Goal: Answer question/provide support: Answer question/provide support

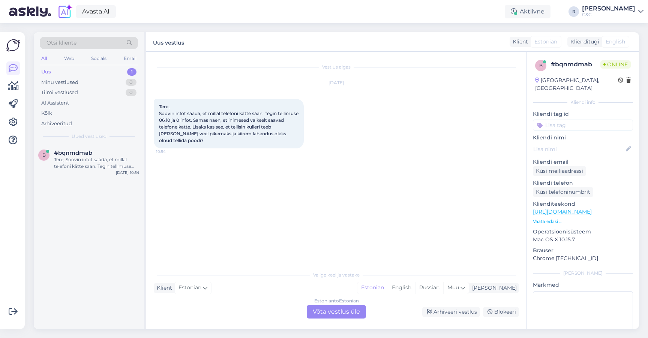
click at [338, 307] on div "Estonian to Estonian Võta vestlus üle" at bounding box center [336, 312] width 59 height 14
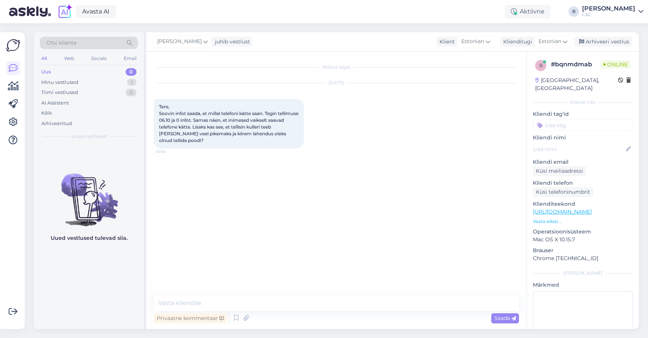
click at [329, 304] on textarea at bounding box center [336, 304] width 365 height 16
type textarea "Tere! Mis on tellimuse number või [PERSON_NAME] nimele sai tellimus tehtud?"
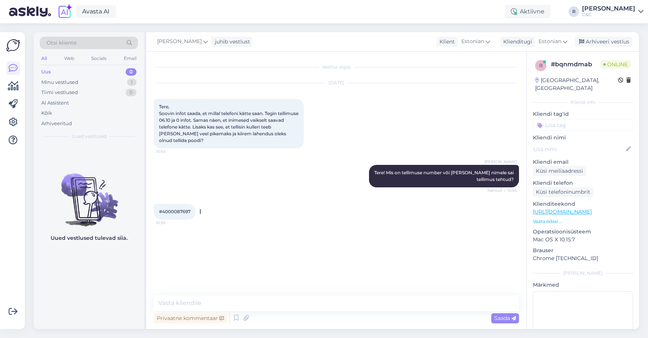
click at [180, 213] on span "#4000087697" at bounding box center [175, 212] width 32 height 6
copy div "4000087697 10:55"
click at [224, 292] on div "Vestlus algas [DATE] Tere, Soovin infot saada, et millal telefoni kätte saan. T…" at bounding box center [336, 191] width 380 height 278
click at [220, 300] on textarea at bounding box center [336, 304] width 365 height 16
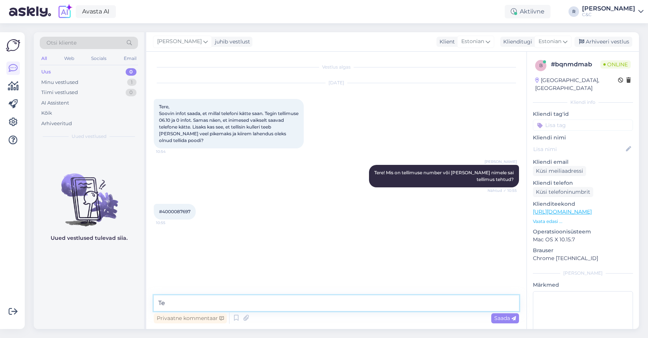
type textarea "T"
type textarea "Tellimus on tehtud 19.09"
click at [239, 308] on textarea "Tellimus on tehtud 19.09" at bounding box center [336, 304] width 365 height 16
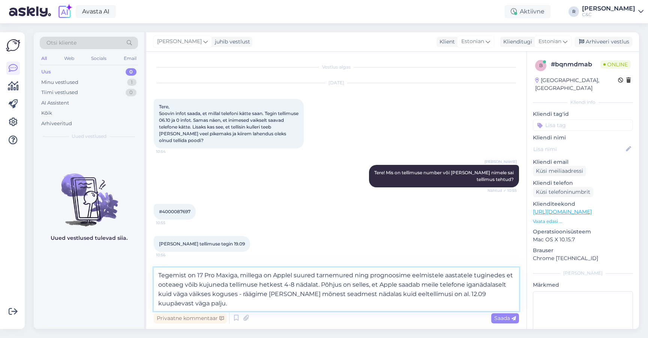
type textarea "Tegemist on 17 Pro Maxiga, millega on Applel suured tarnemured ning prognoosime…"
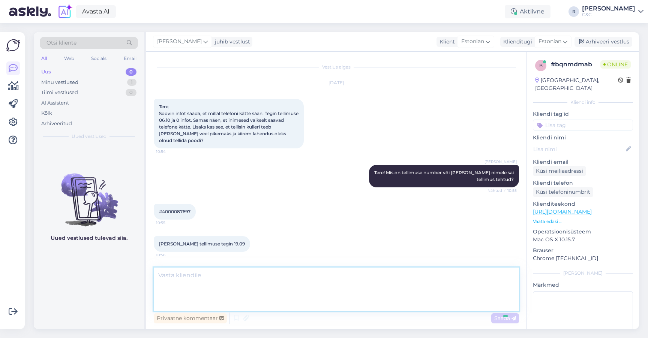
scroll to position [44, 0]
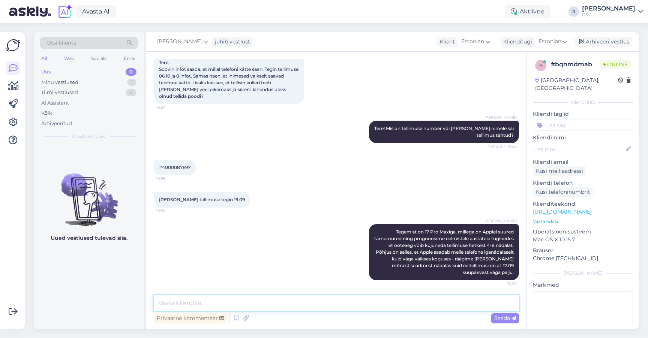
type textarea "k"
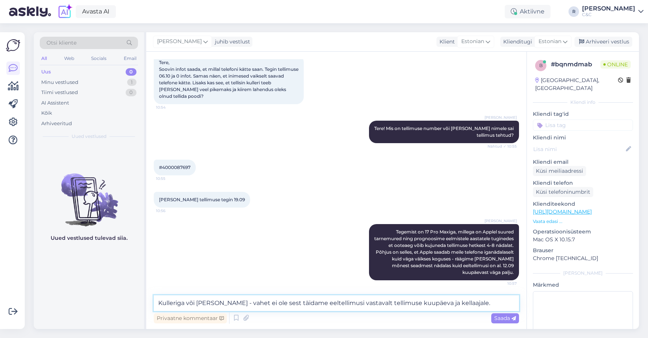
type textarea "Kulleriga või [PERSON_NAME] - vahet ei ole sest täidame eeltellimusi vastavalt …"
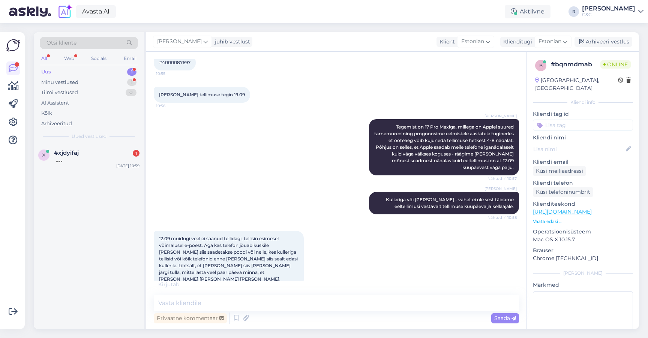
scroll to position [182, 0]
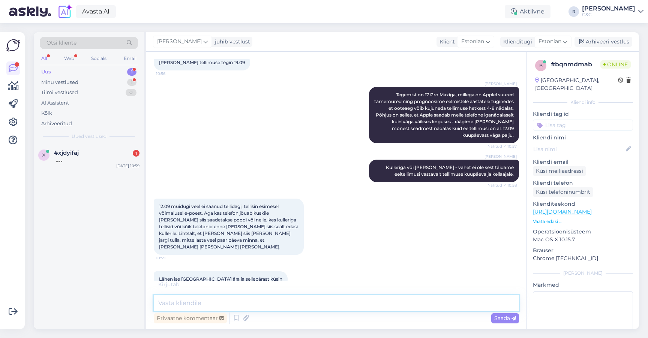
click at [211, 304] on textarea at bounding box center [336, 304] width 365 height 16
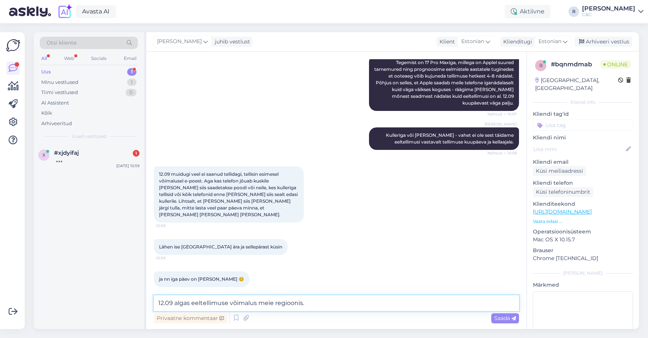
type textarea "12.09 algas eeltellimuse võimalus meie regioonis."
type textarea "a"
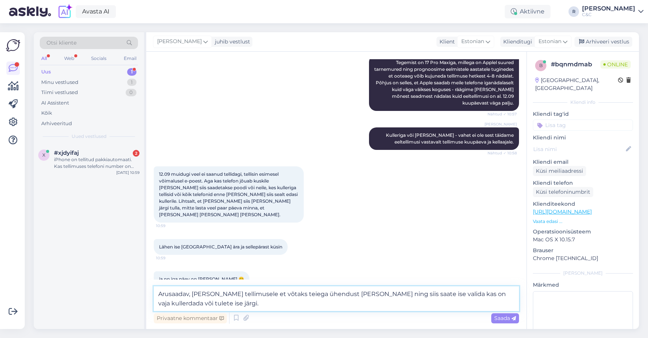
type textarea "Arusaadav, [PERSON_NAME] tellimusele et võtaks teiega ühendust [PERSON_NAME] ni…"
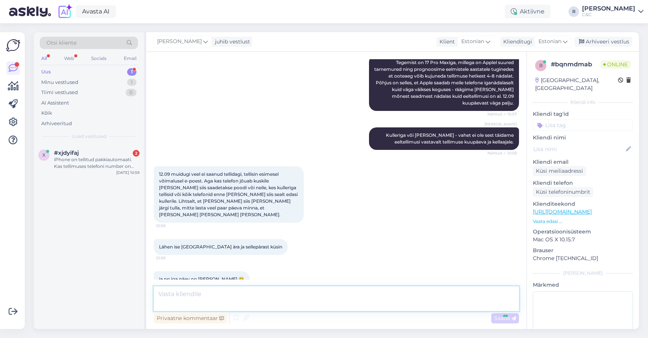
scroll to position [260, 0]
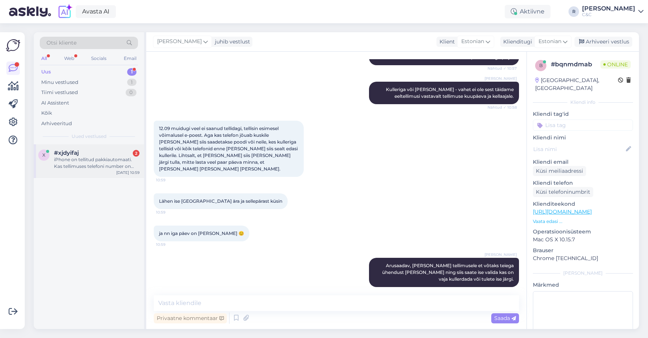
click at [64, 153] on span "#xjdyifaj" at bounding box center [66, 153] width 25 height 7
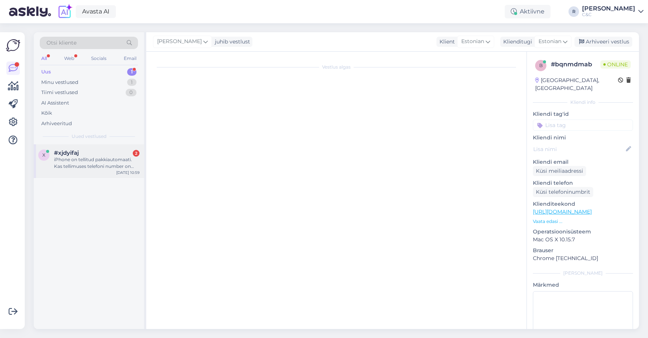
scroll to position [270, 0]
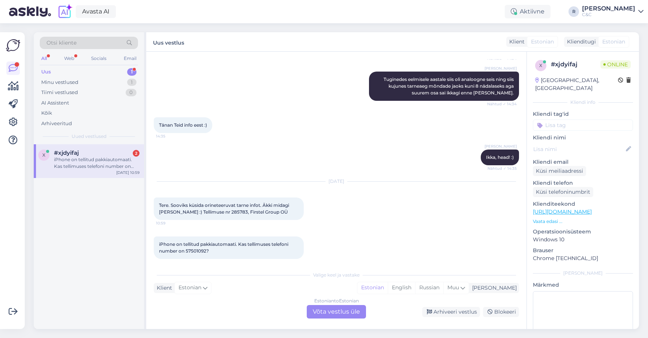
click at [319, 310] on div "Estonian to Estonian Võta vestlus üle" at bounding box center [336, 312] width 59 height 14
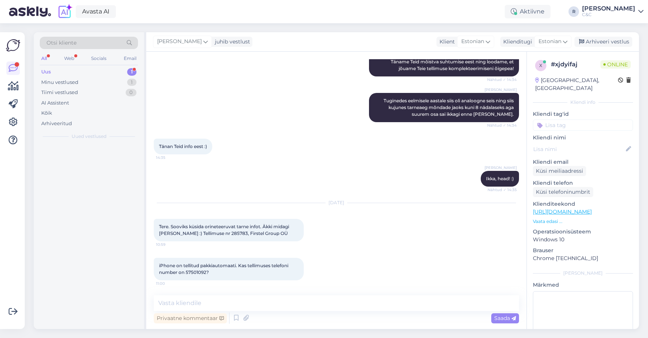
scroll to position [242, 0]
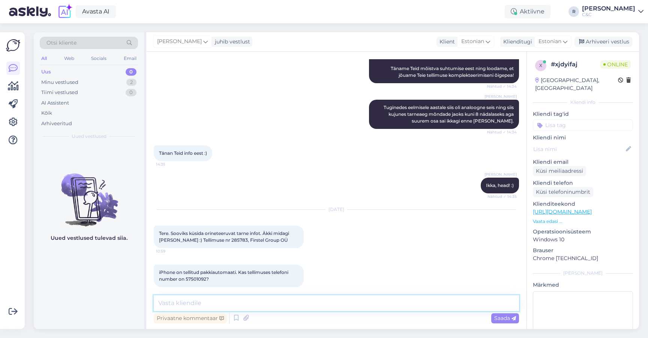
click at [306, 308] on textarea at bounding box center [336, 304] width 365 height 16
type textarea "Tere!"
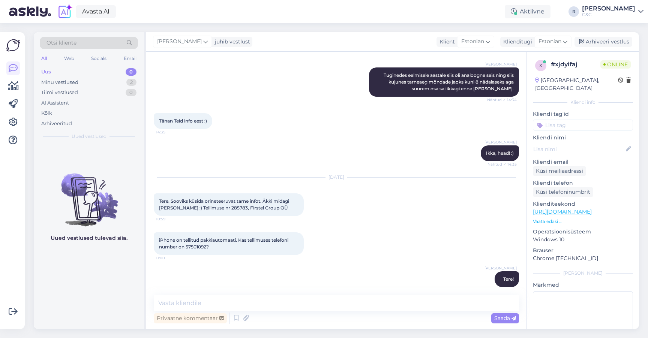
click at [94, 74] on div "Uus 0" at bounding box center [89, 72] width 98 height 11
click at [90, 83] on div "Minu vestlused 2" at bounding box center [89, 82] width 98 height 11
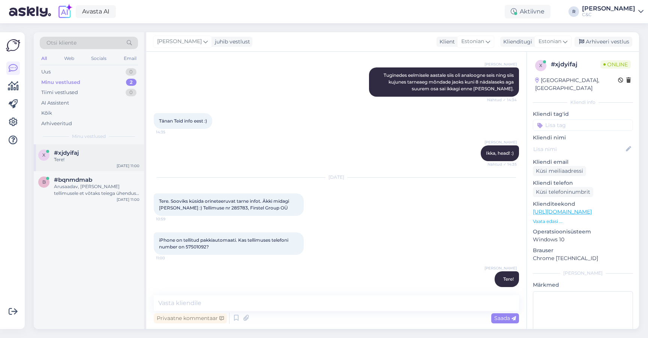
click at [86, 159] on div "Tere!" at bounding box center [97, 159] width 86 height 7
click at [78, 190] on div "Arusaadav, [PERSON_NAME] tellimusele et võtaks teiega ühendust [PERSON_NAME] ni…" at bounding box center [97, 190] width 86 height 14
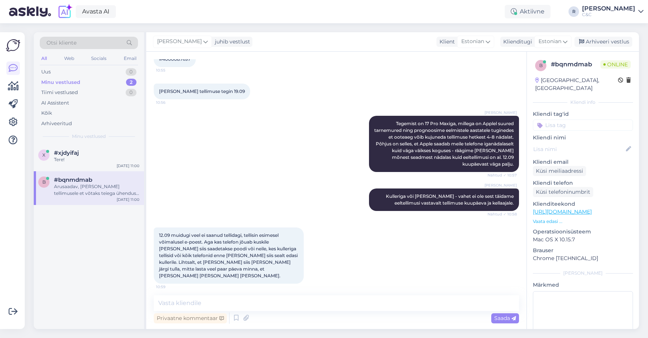
scroll to position [141, 0]
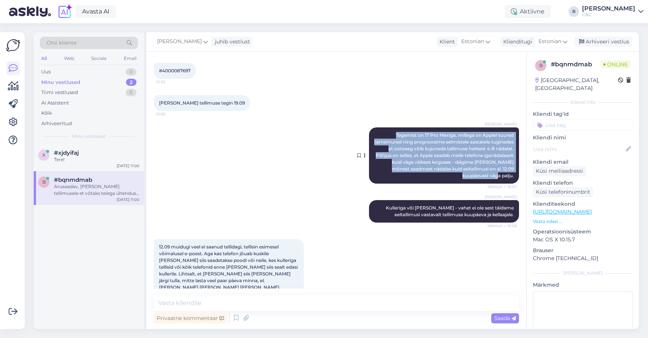
drag, startPoint x: 389, startPoint y: 135, endPoint x: 508, endPoint y: 180, distance: 126.9
click at [508, 180] on div "[PERSON_NAME] Tegemist on 17 Pro Maxiga, millega on Applel suured tarnemured ni…" at bounding box center [444, 156] width 150 height 56
copy span "Tegemist on 17 Pro Maxiga, millega on Applel suured tarnemured ning prognoosime…"
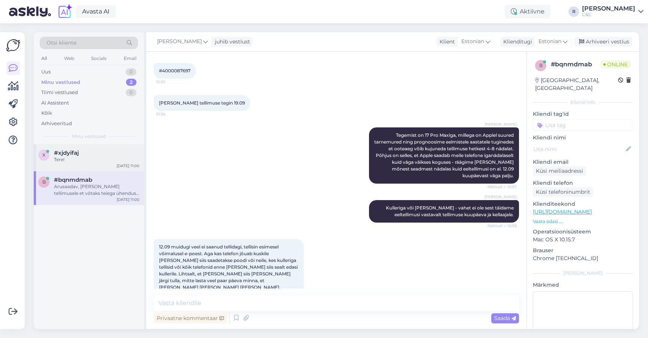
click at [111, 153] on div "#xjdyifaj" at bounding box center [97, 153] width 86 height 7
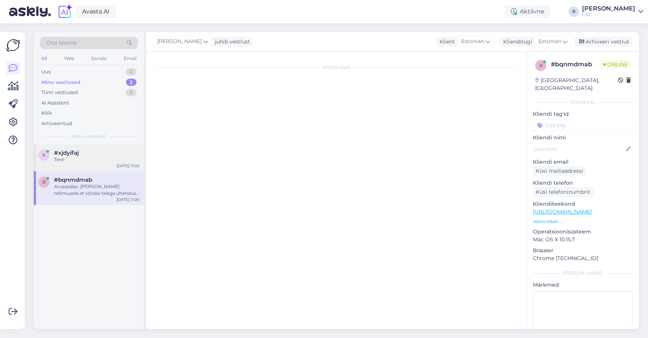
scroll to position [274, 0]
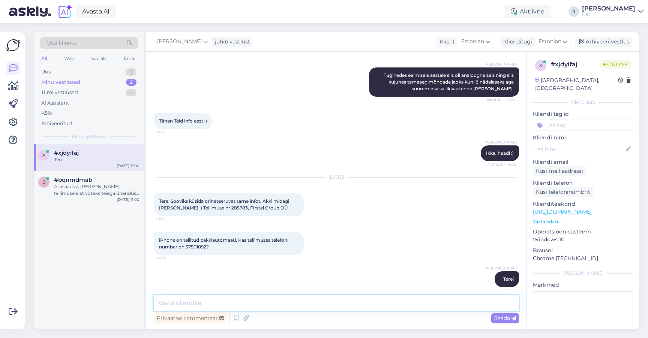
click at [194, 303] on textarea at bounding box center [336, 304] width 365 height 16
paste textarea "Tegemist on 17 Pro Maxiga, millega on Applel suured tarnemured ning prognoosime…"
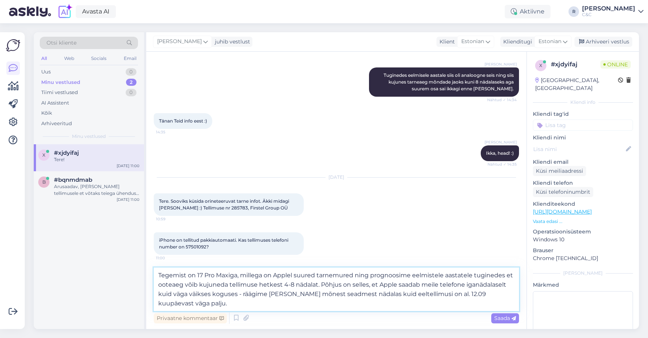
drag, startPoint x: 238, startPoint y: 274, endPoint x: 194, endPoint y: 274, distance: 44.6
click at [194, 274] on textarea "Tegemist on 17 Pro Maxiga, millega on Applel suured tarnemured ning prognoosime…" at bounding box center [336, 290] width 365 height 44
type textarea "Tegemist on seadmega, millega on Applel suured tarnemured ning prognoosime eelm…"
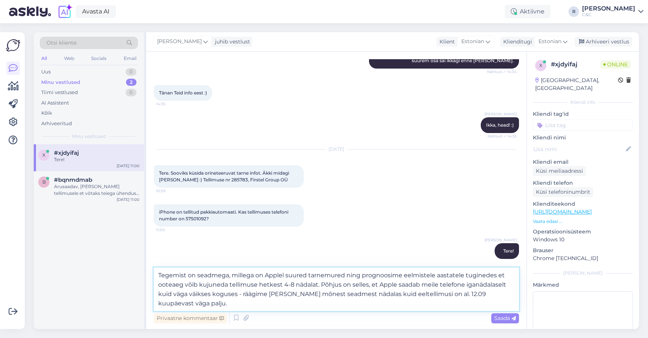
scroll to position [302, 0]
click at [278, 310] on textarea "Tegemist on seadmega, millega on Applel suured tarnemured ning prognoosime eelm…" at bounding box center [336, 290] width 365 height 44
click at [278, 309] on textarea "Tegemist on seadmega, millega on Applel suured tarnemured ning prognoosime eelm…" at bounding box center [336, 290] width 365 height 44
click at [284, 309] on textarea "Tegemist on seadmega, millega on Applel suured tarnemured ning prognoosime eelm…" at bounding box center [336, 290] width 365 height 44
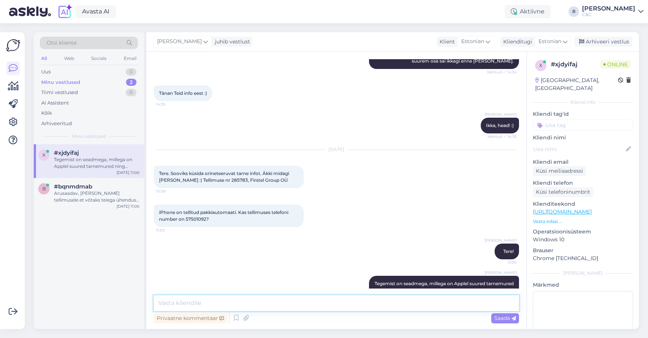
scroll to position [347, 0]
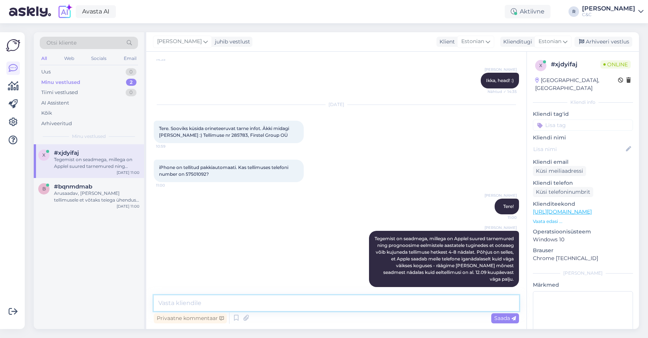
click at [359, 309] on textarea at bounding box center [336, 304] width 365 height 16
click at [93, 192] on div "Arusaadav, [PERSON_NAME] tellimusele et võtaks teiega ühendust [PERSON_NAME] ni…" at bounding box center [97, 197] width 86 height 14
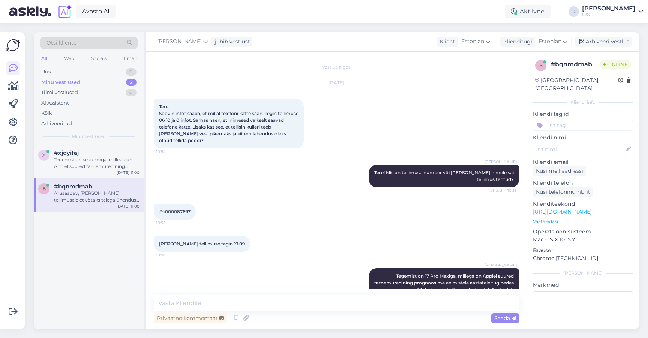
scroll to position [0, 0]
click at [185, 209] on div "#4000087697 10:55" at bounding box center [175, 212] width 42 height 16
copy span "6"
click at [180, 212] on span "#4000087697" at bounding box center [175, 212] width 32 height 6
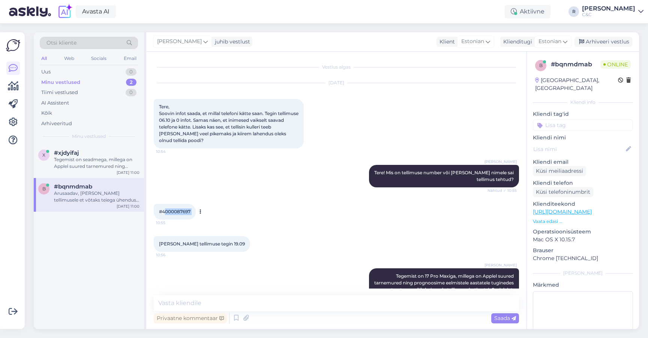
click at [180, 212] on span "#4000087697" at bounding box center [175, 212] width 32 height 6
copy div "4000087697 10:55"
click at [116, 175] on div "x #xjdyifaj Tegemist on seadmega, millega on Applel suured tarnemured ning prog…" at bounding box center [89, 161] width 110 height 34
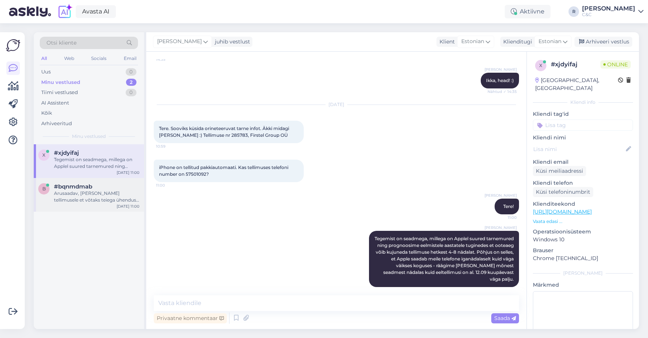
click at [102, 196] on div "Arusaadav, [PERSON_NAME] tellimusele et võtaks teiega ühendust [PERSON_NAME] ni…" at bounding box center [97, 197] width 86 height 14
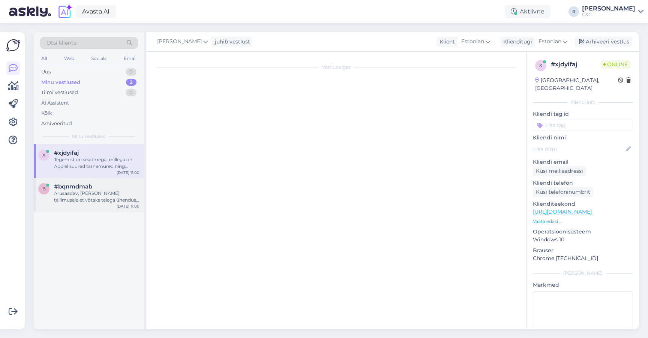
scroll to position [260, 0]
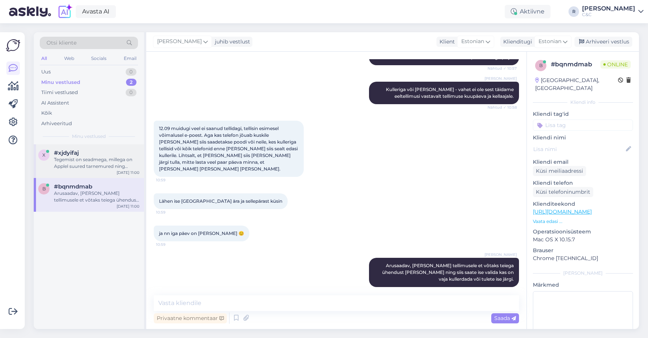
click at [100, 168] on div "Tegemist on seadmega, millega on Applel suured tarnemured ning prognoosime eelm…" at bounding box center [97, 163] width 86 height 14
